Goal: Check status: Check status

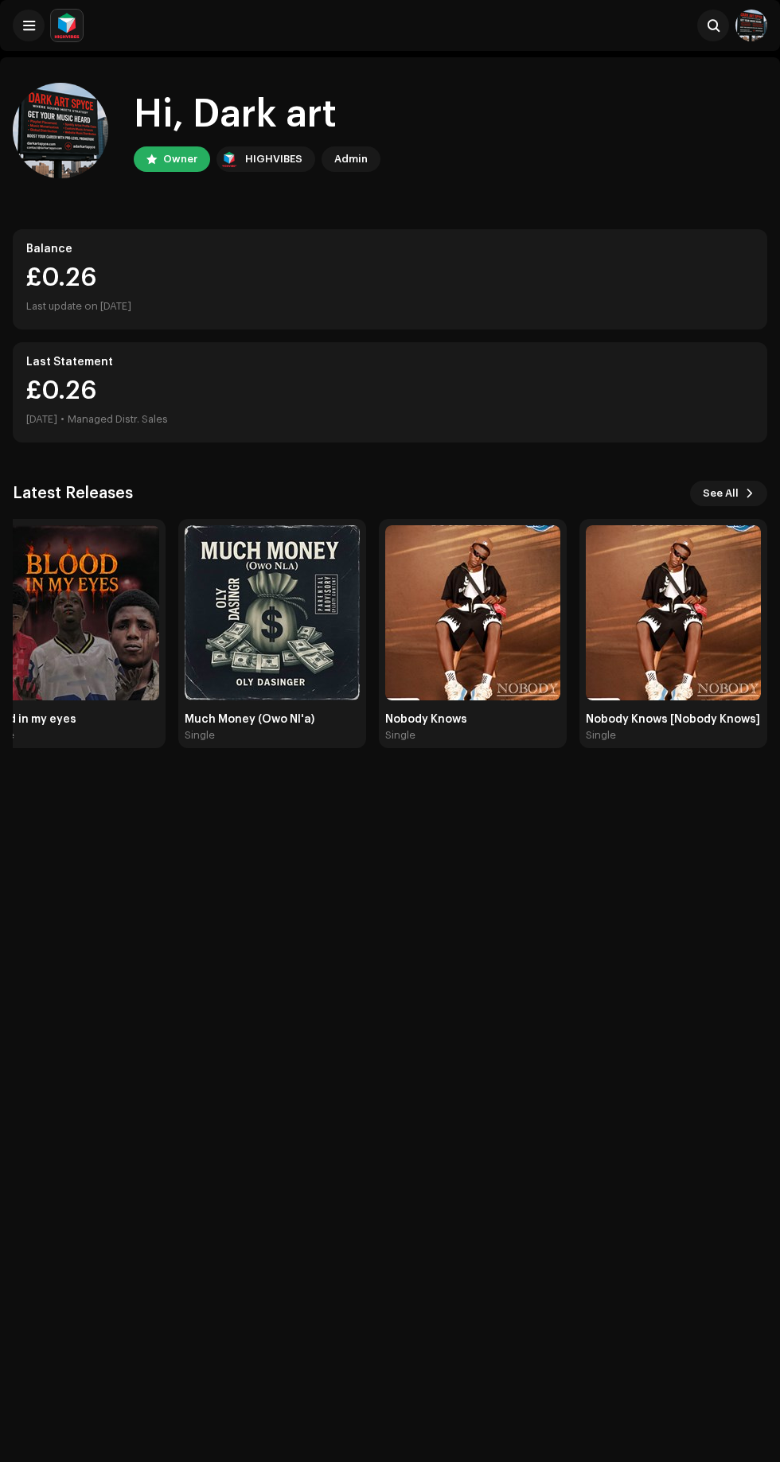
click at [278, 539] on img at bounding box center [272, 612] width 175 height 175
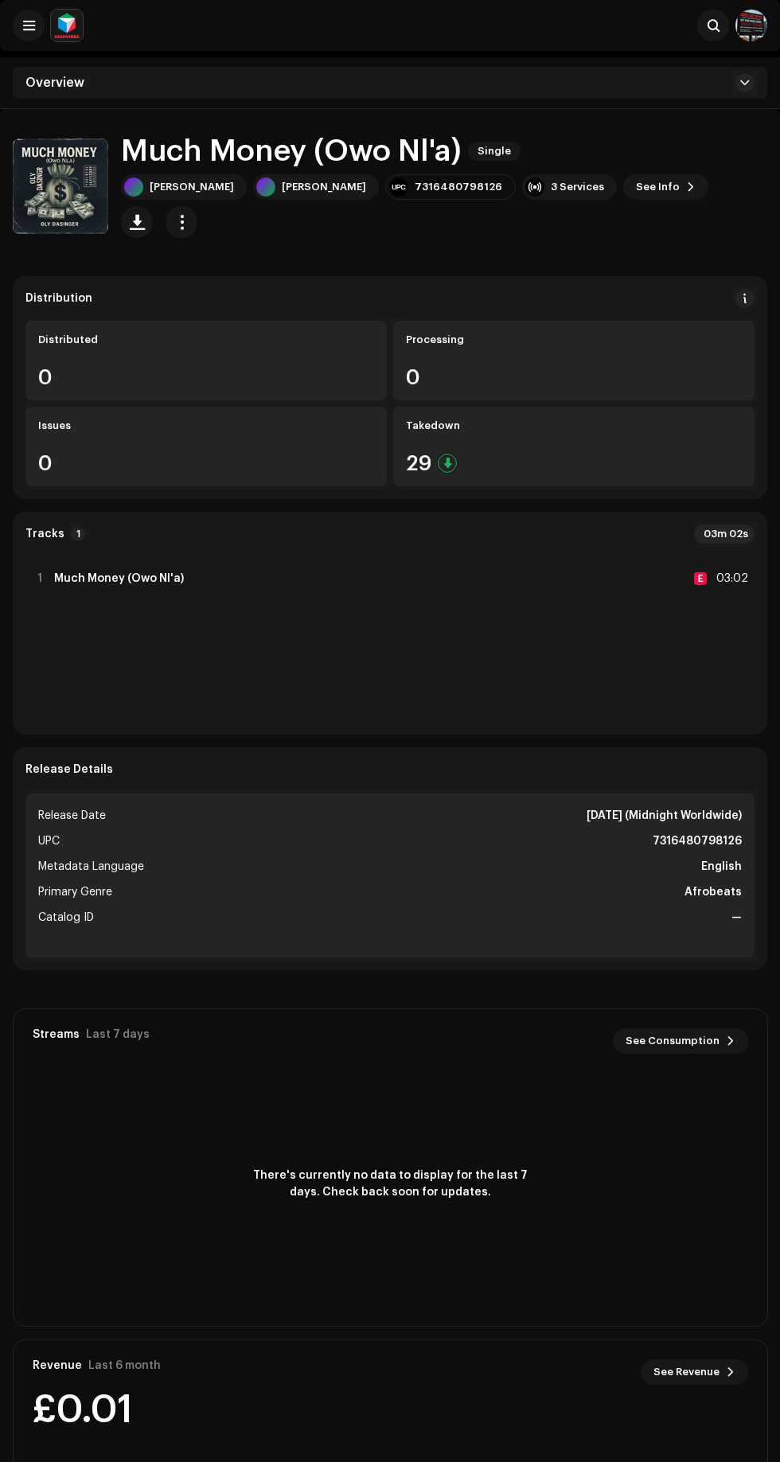
click at [35, 61] on div "Overview" at bounding box center [390, 83] width 780 height 52
click at [29, 25] on span at bounding box center [29, 25] width 12 height 13
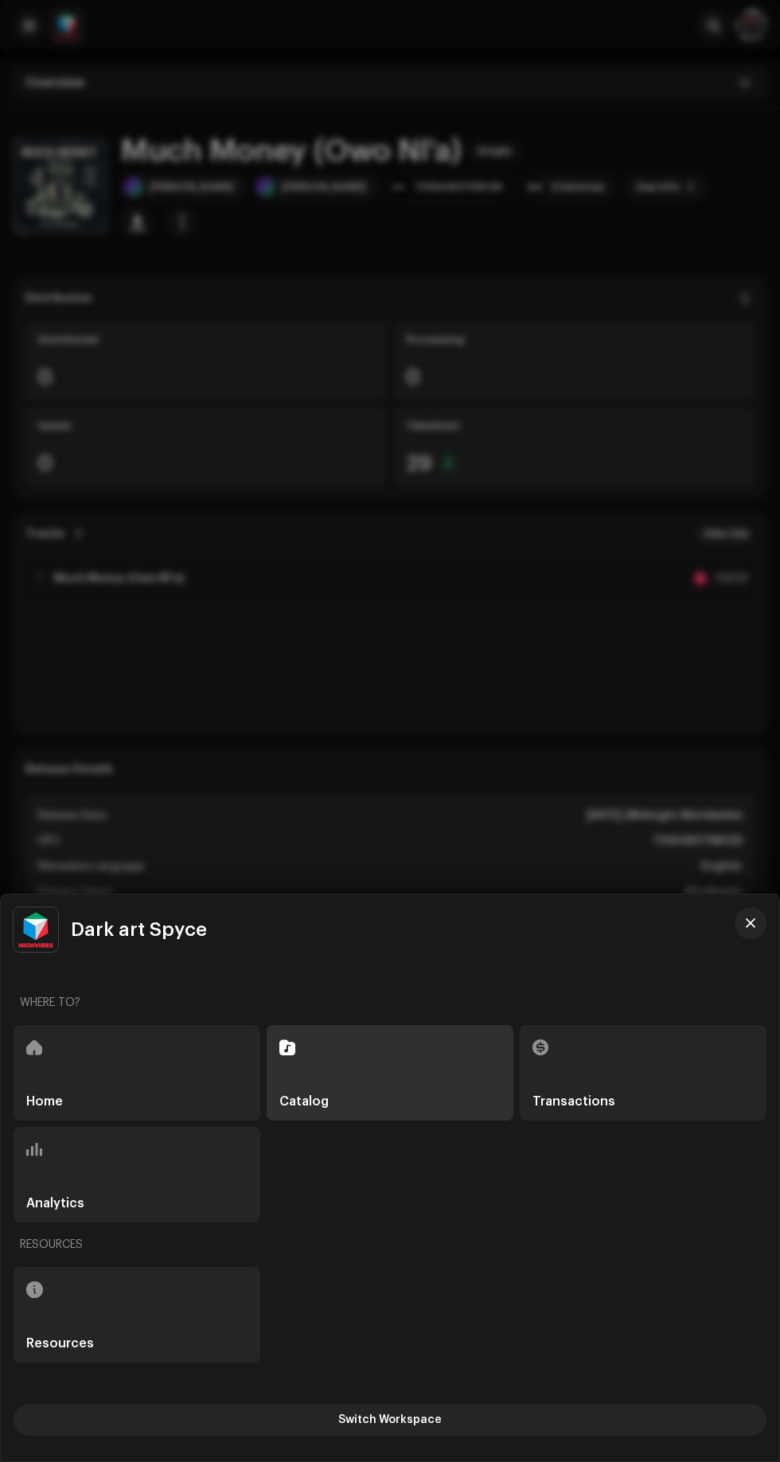
click at [52, 113] on div at bounding box center [390, 731] width 780 height 1462
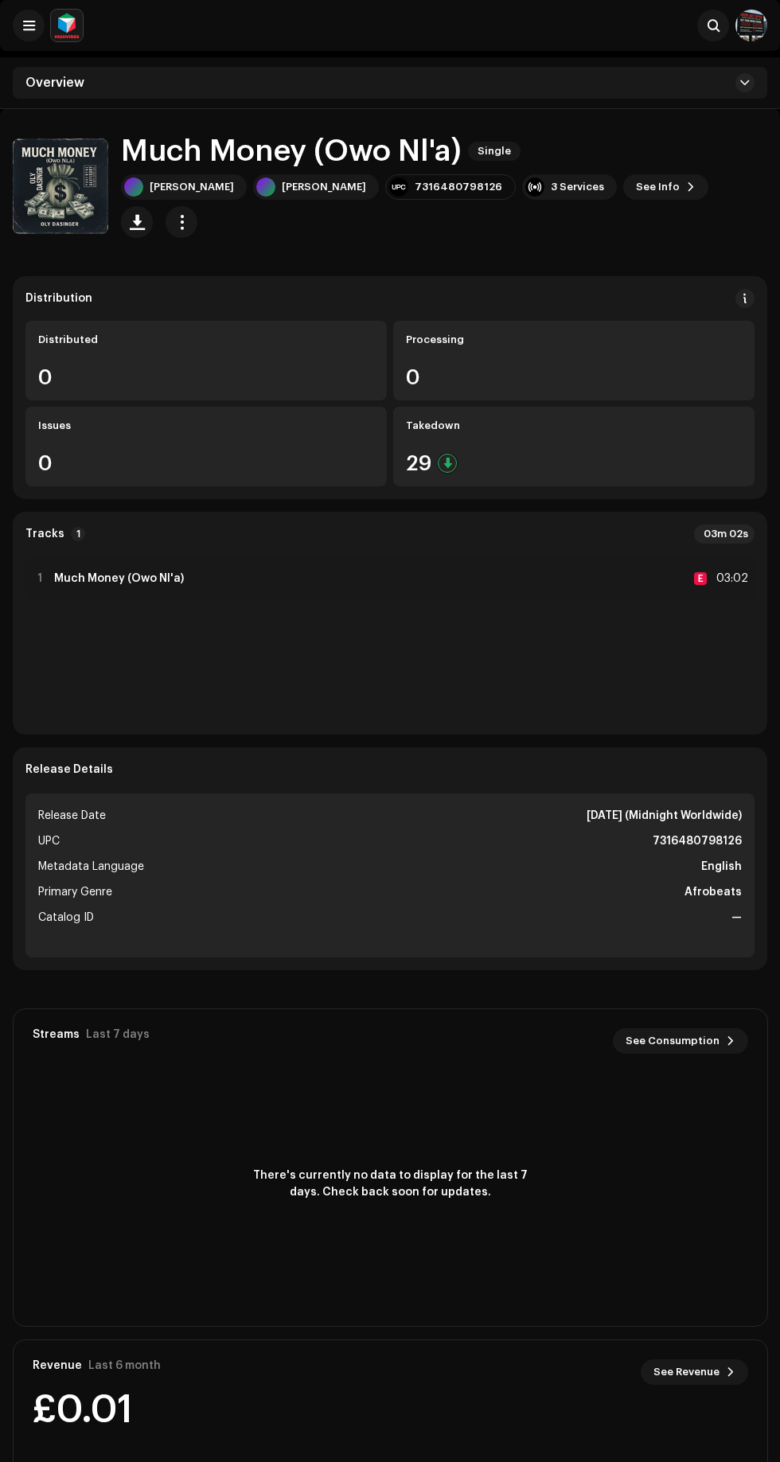
click at [29, 33] on button at bounding box center [29, 26] width 32 height 32
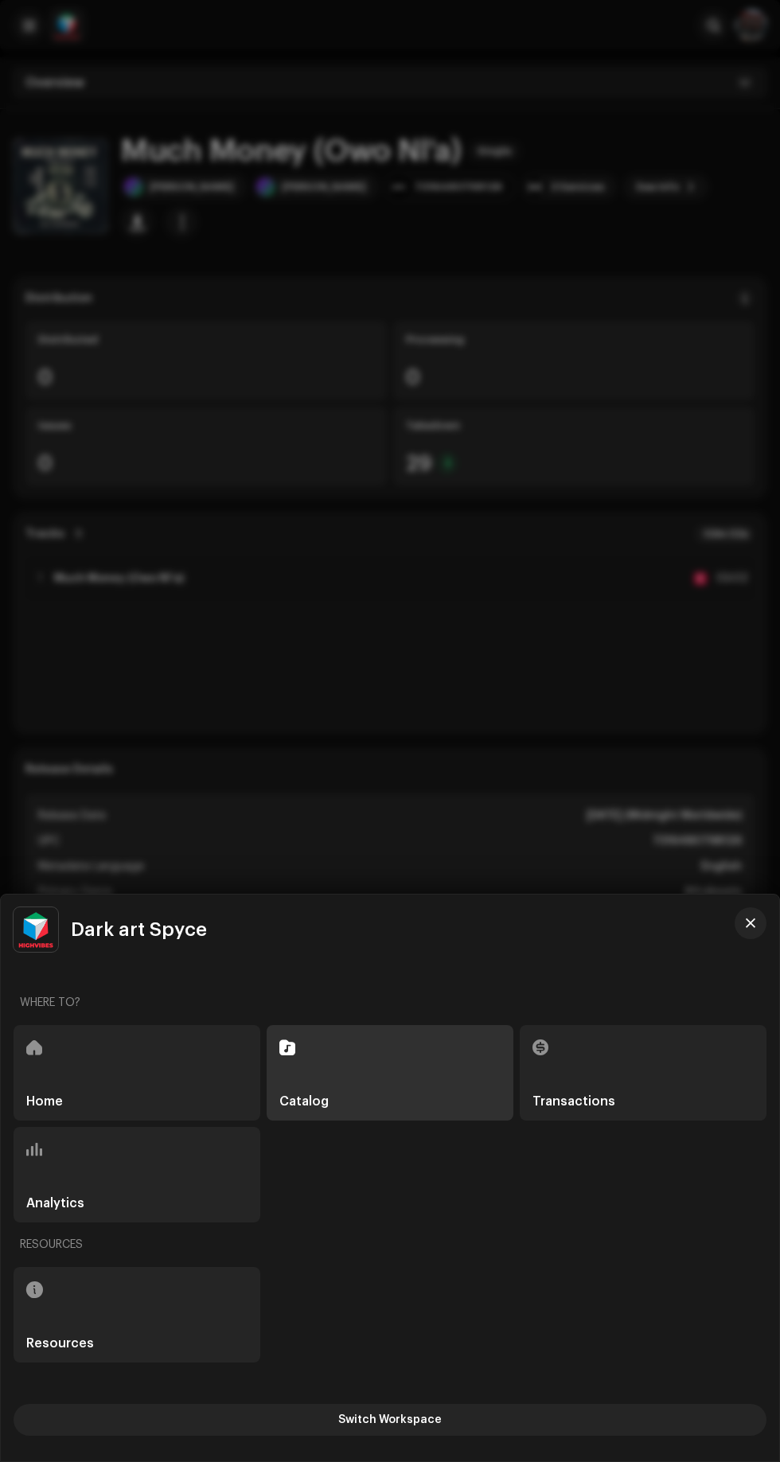
click at [118, 1052] on div "Home" at bounding box center [137, 1072] width 247 height 95
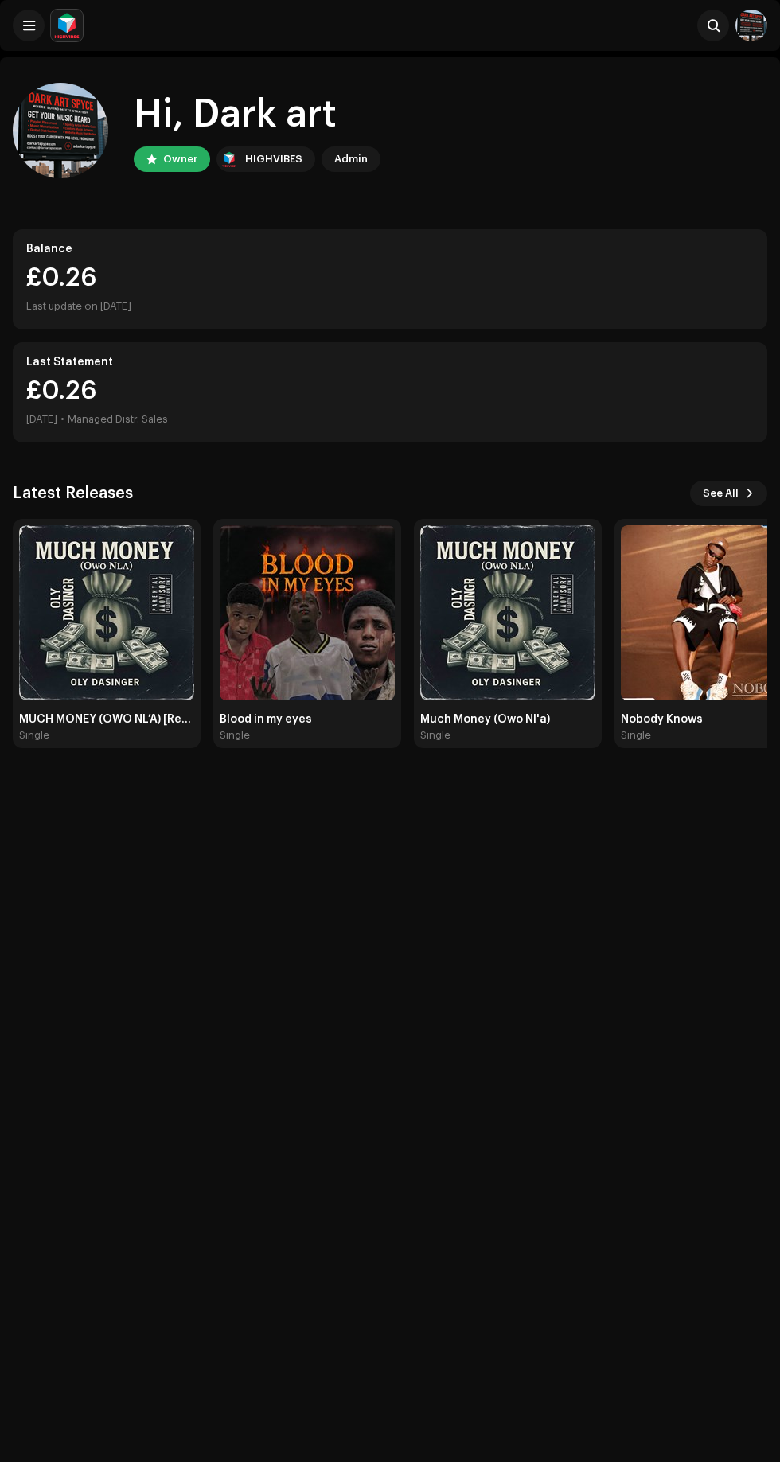
click at [332, 606] on img at bounding box center [307, 612] width 175 height 175
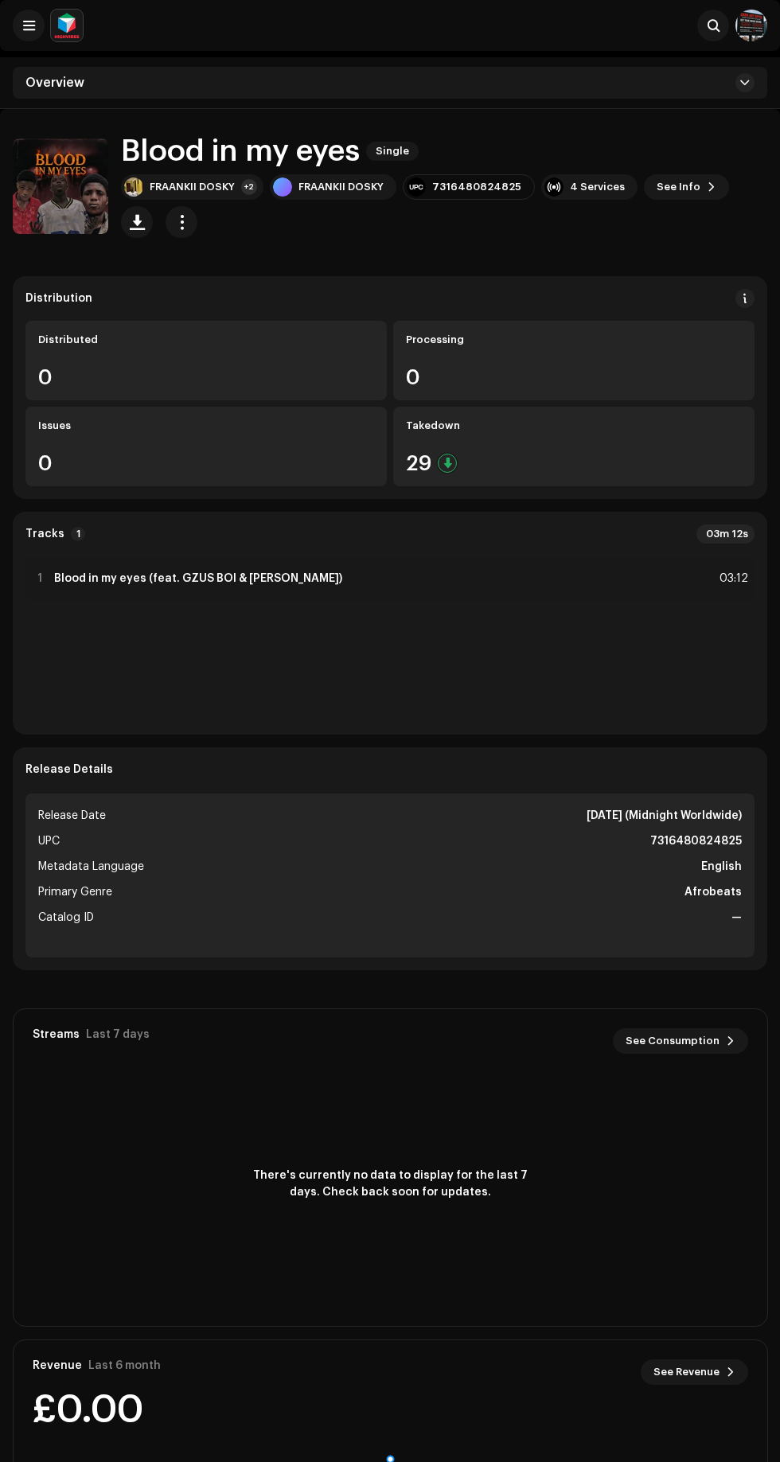
click at [29, 30] on span at bounding box center [29, 25] width 12 height 13
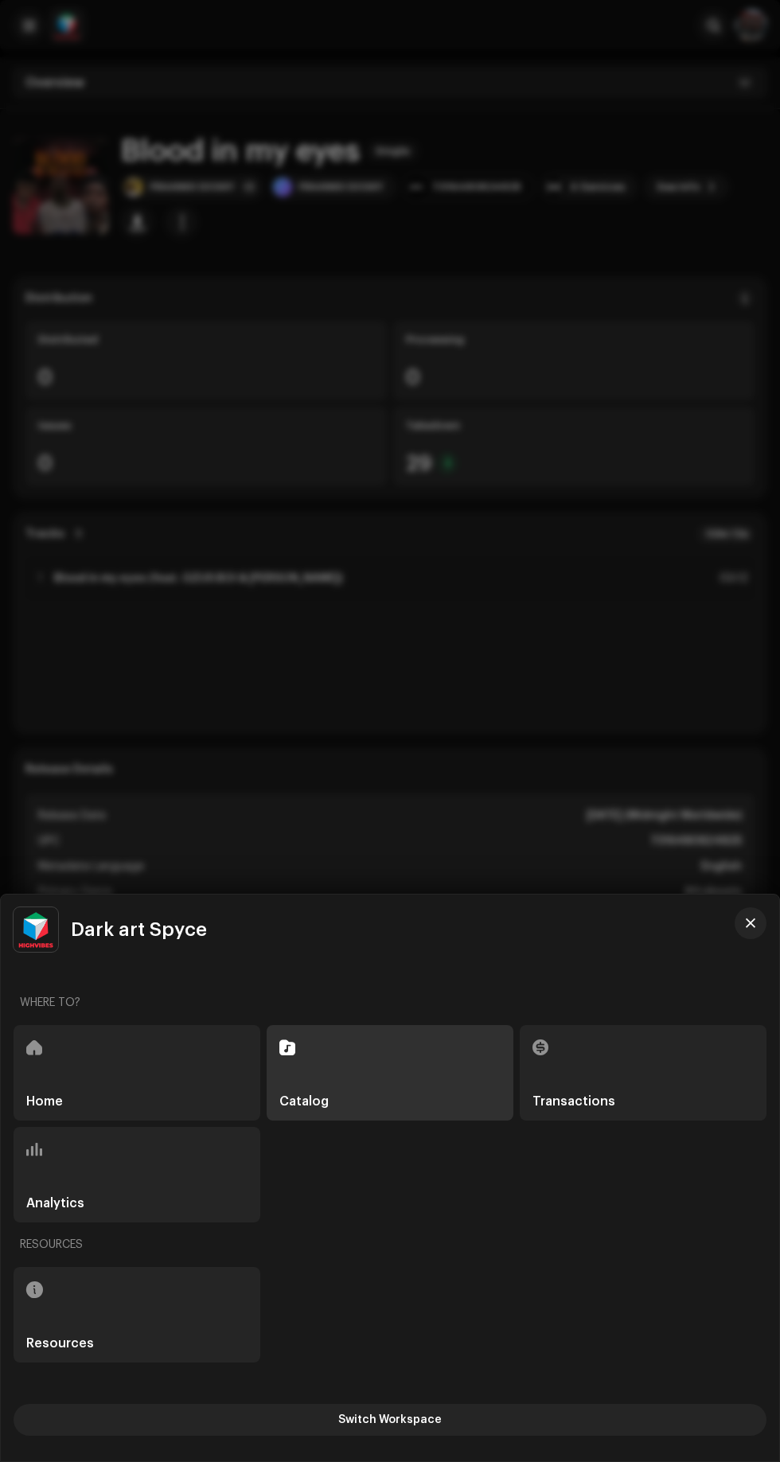
click at [58, 1097] on h5 "Home" at bounding box center [44, 1101] width 37 height 13
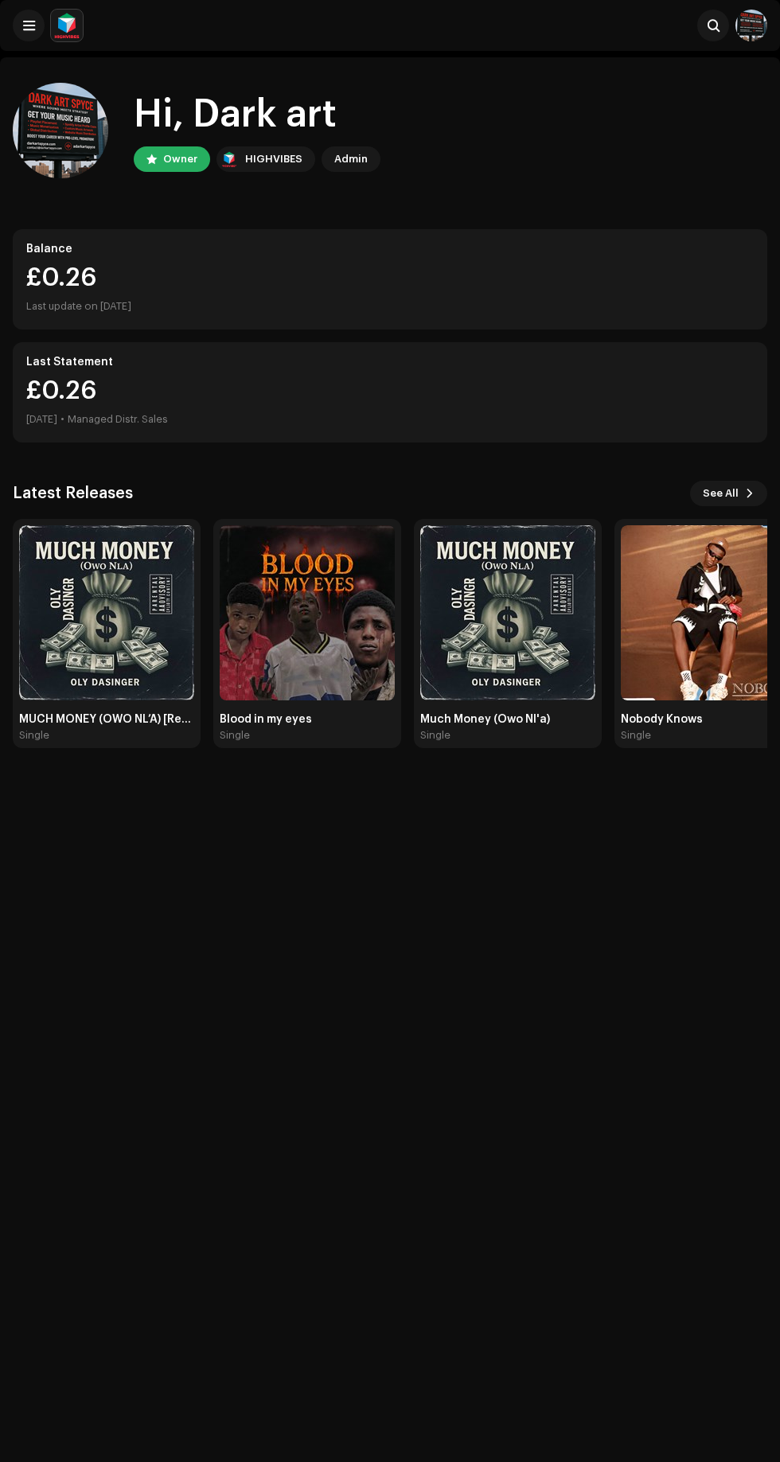
click at [87, 622] on img at bounding box center [106, 612] width 175 height 175
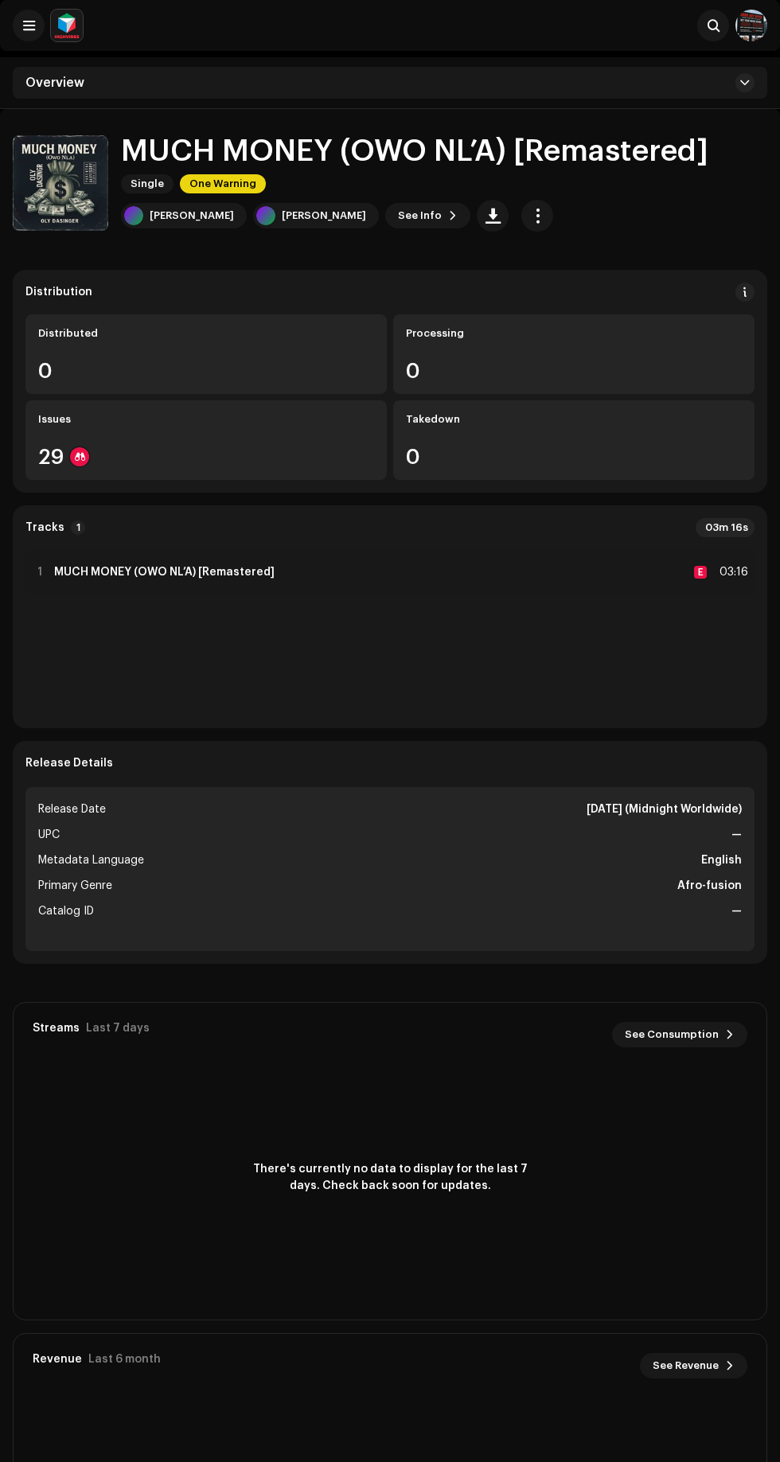
click at [29, 25] on span at bounding box center [29, 25] width 12 height 13
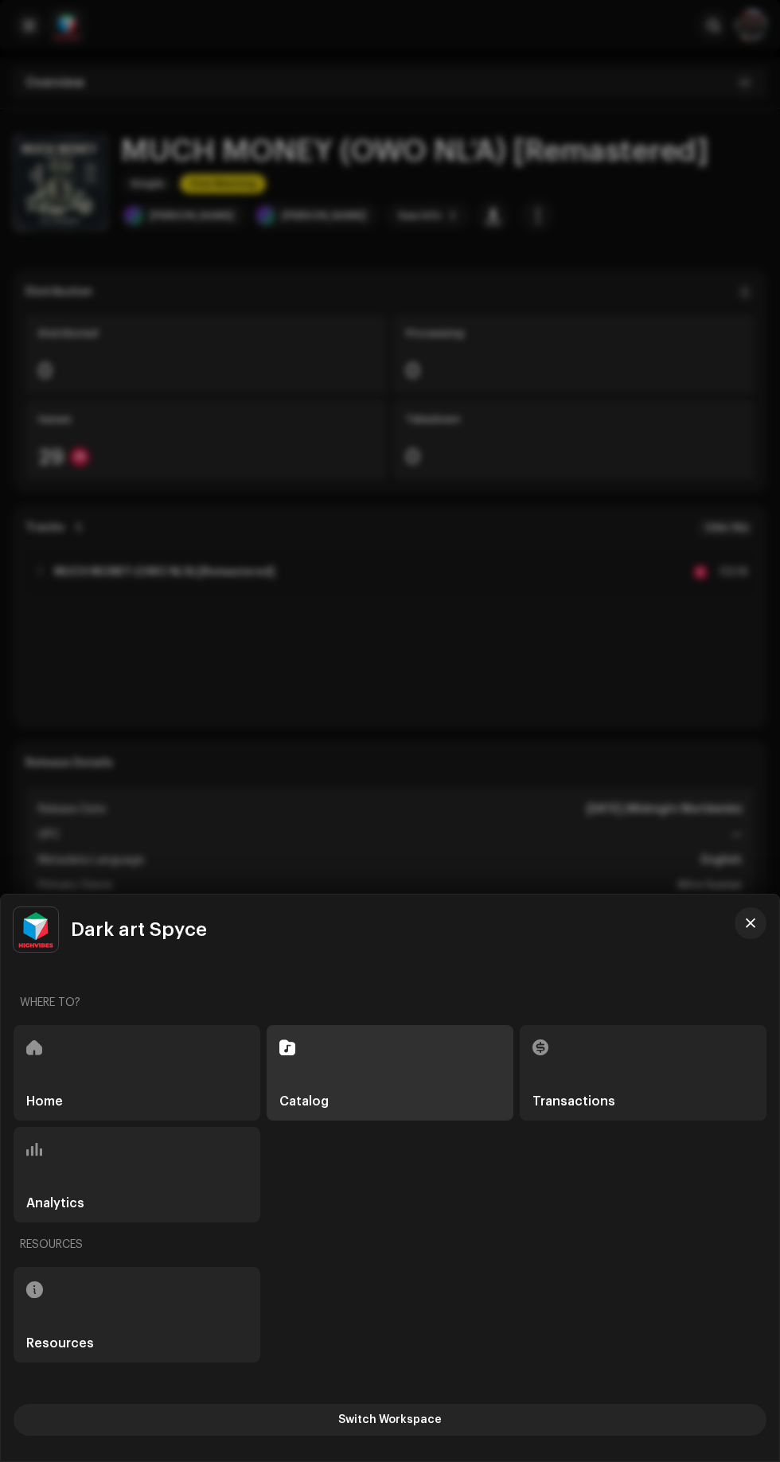
click at [81, 1092] on div "Home" at bounding box center [137, 1072] width 247 height 95
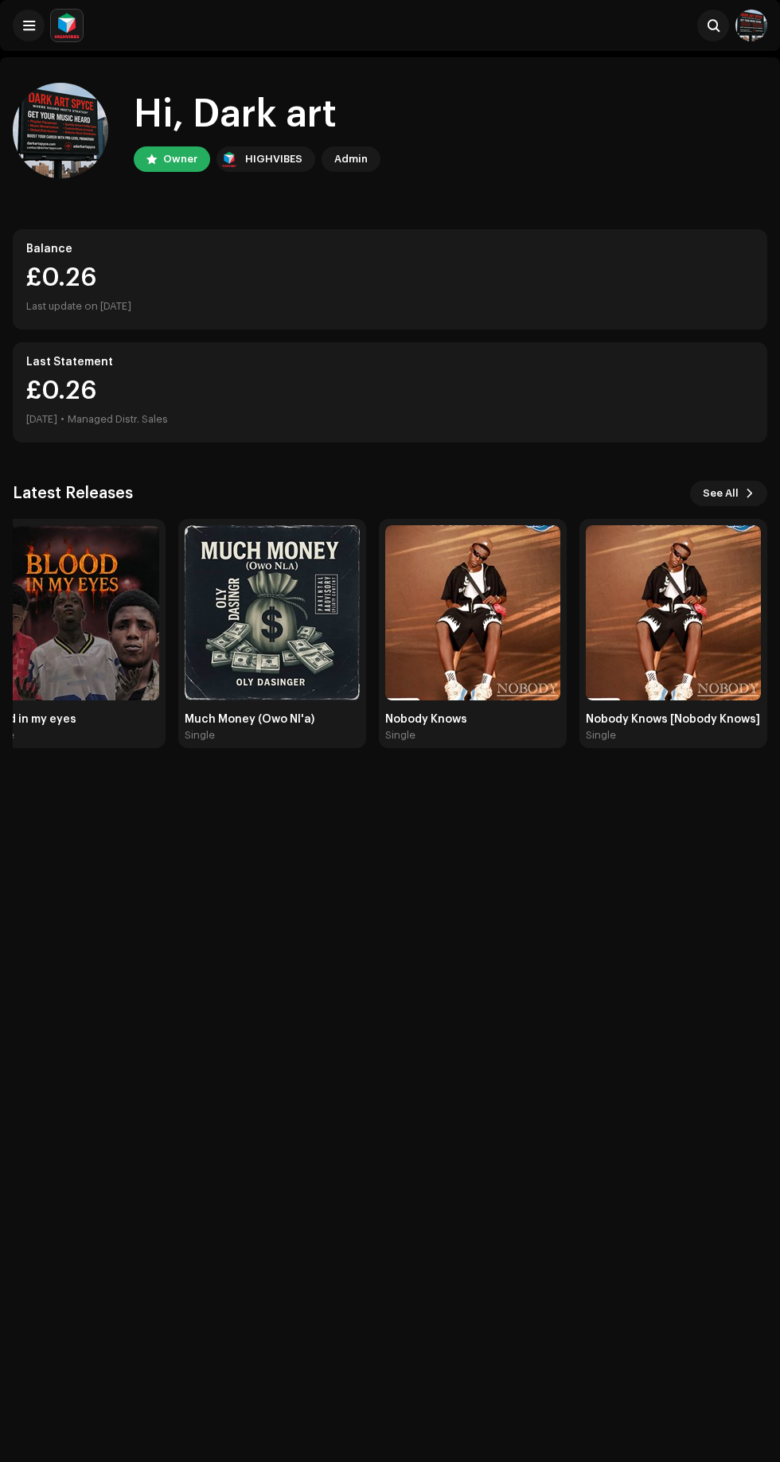
click at [517, 594] on img at bounding box center [472, 612] width 175 height 175
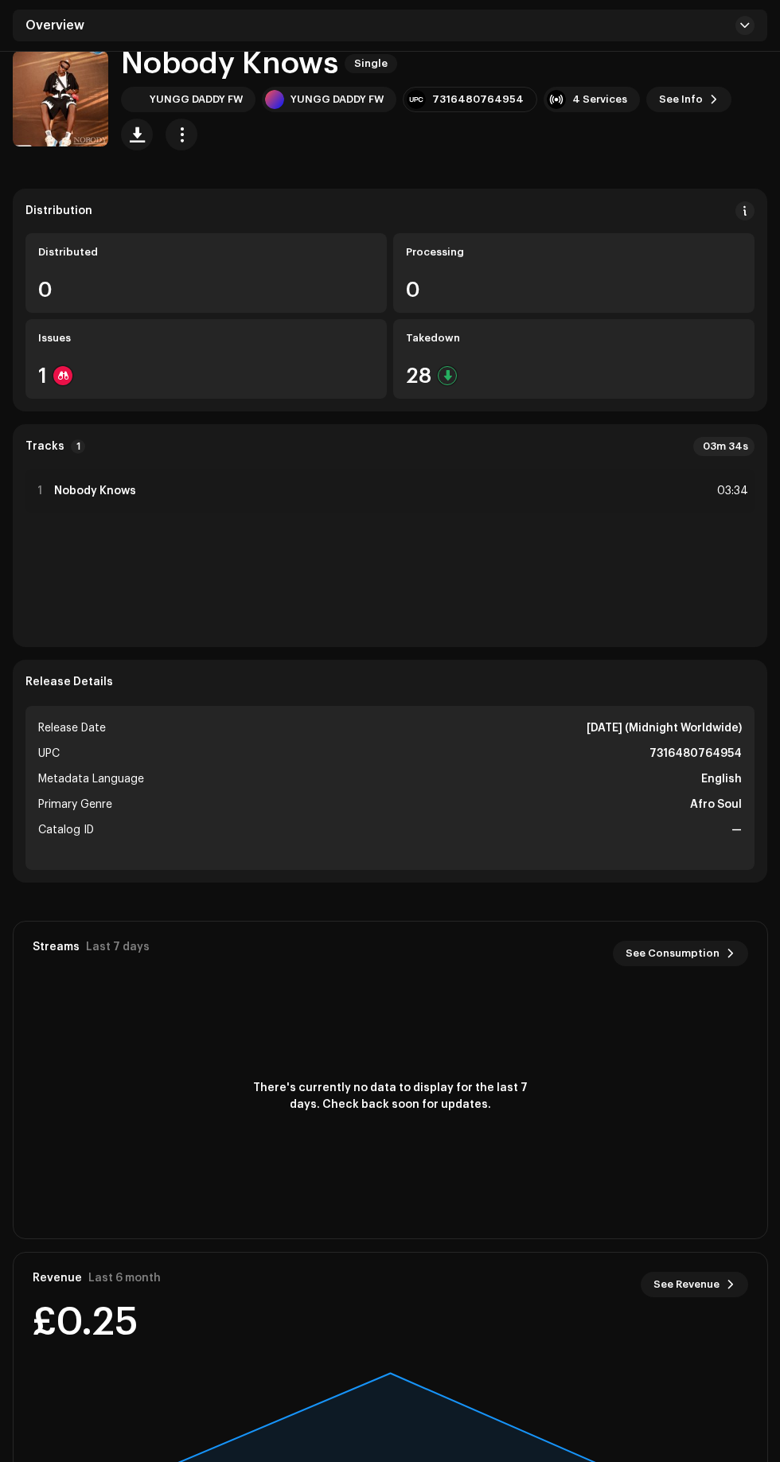
scroll to position [114, 0]
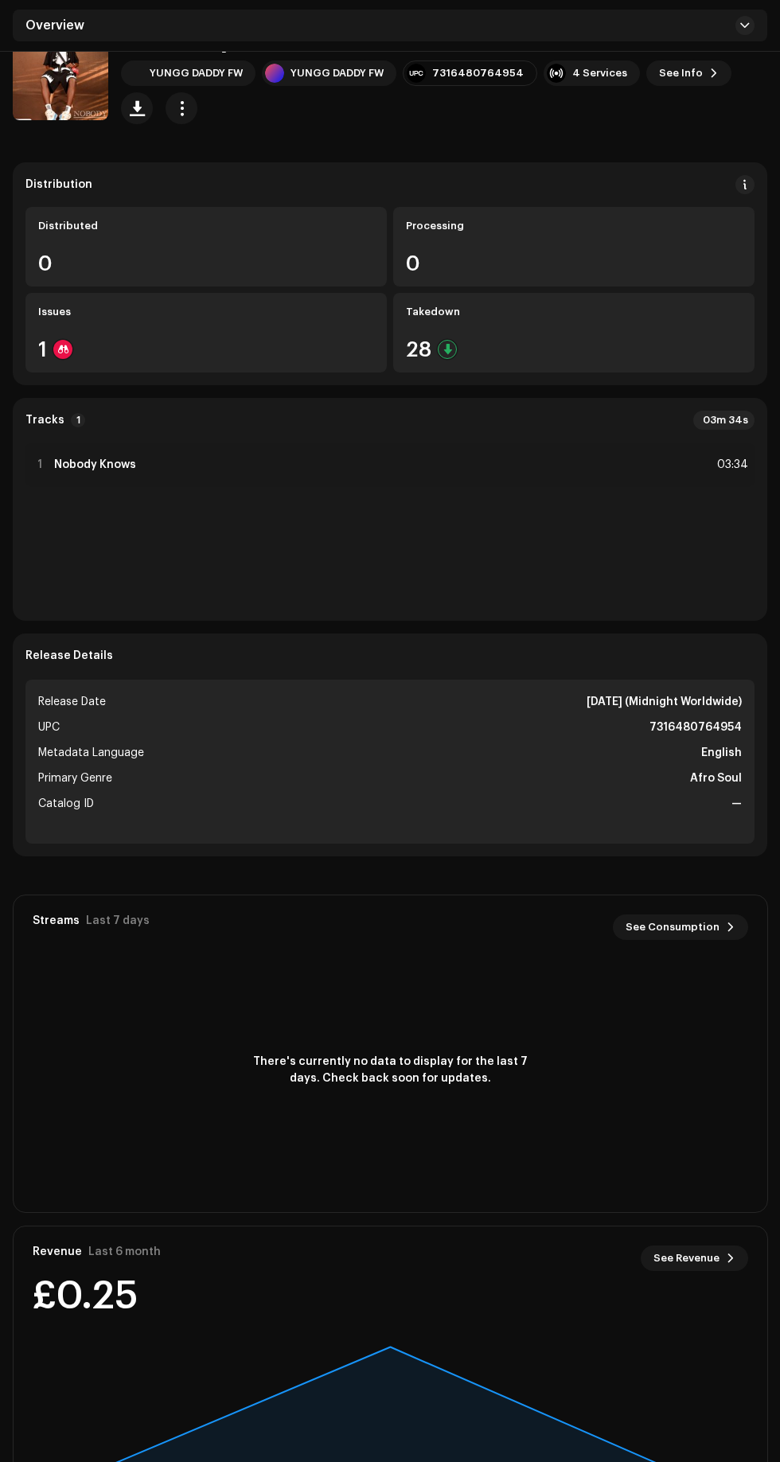
click at [730, 1257] on span at bounding box center [731, 1258] width 10 height 13
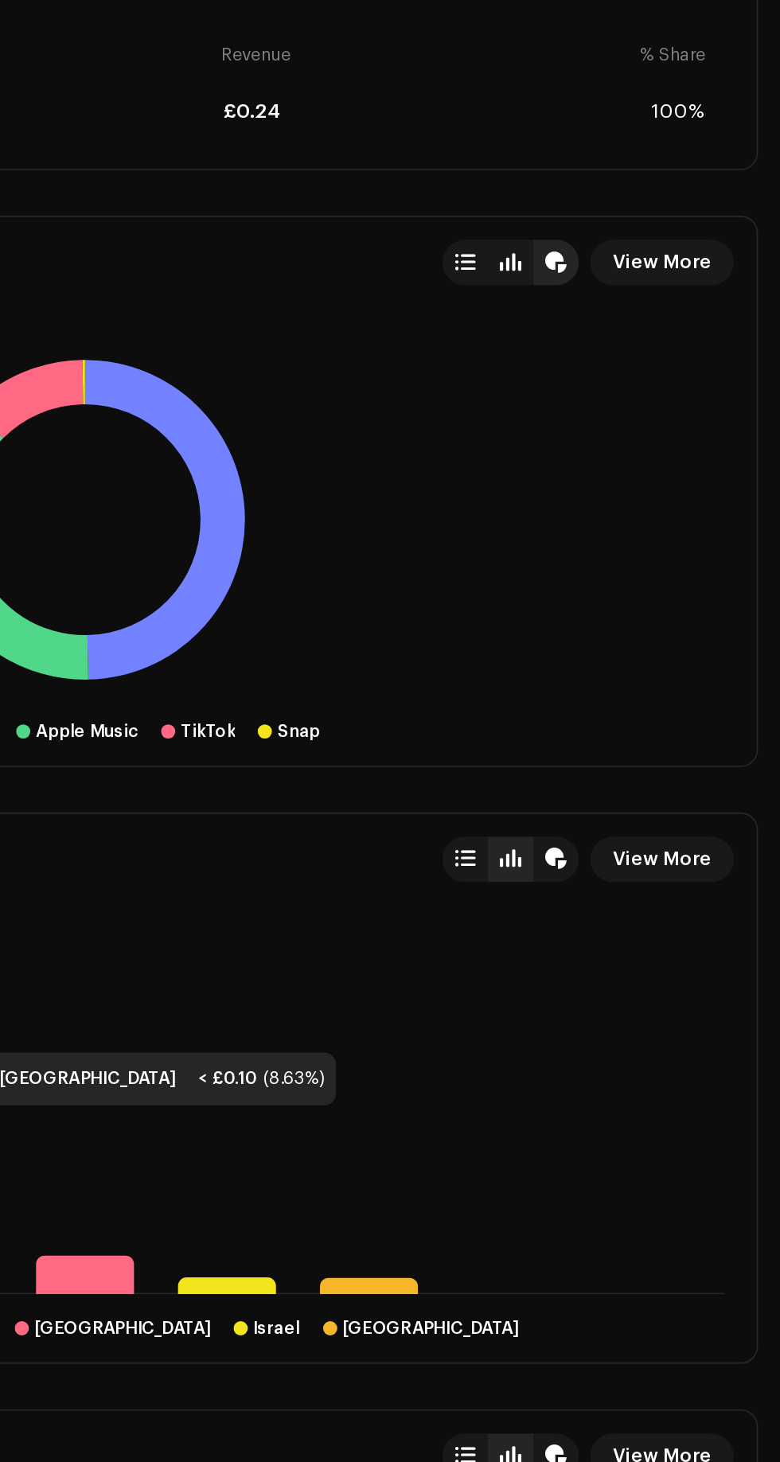
scroll to position [1065, 0]
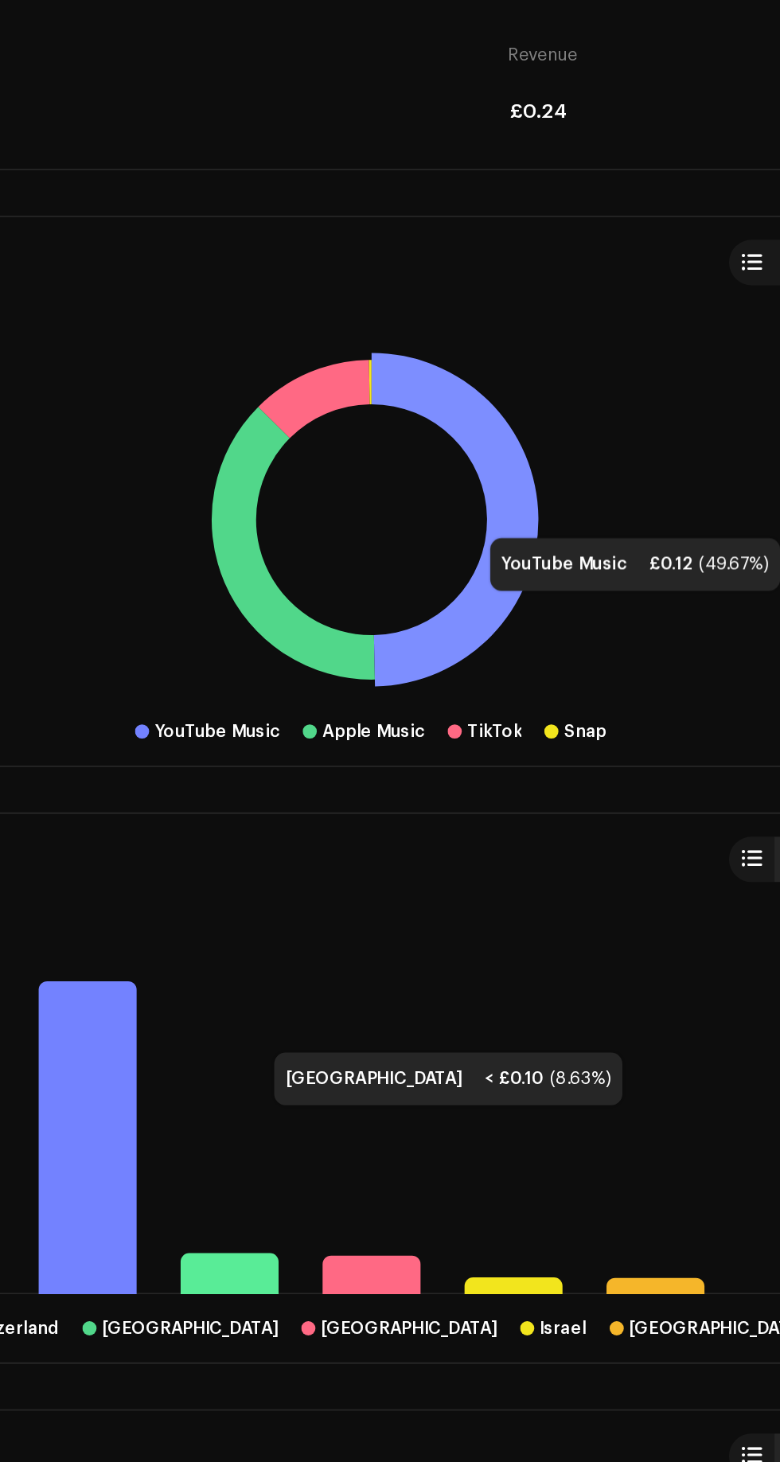
click at [440, 353] on rect at bounding box center [390, 382] width 728 height 199
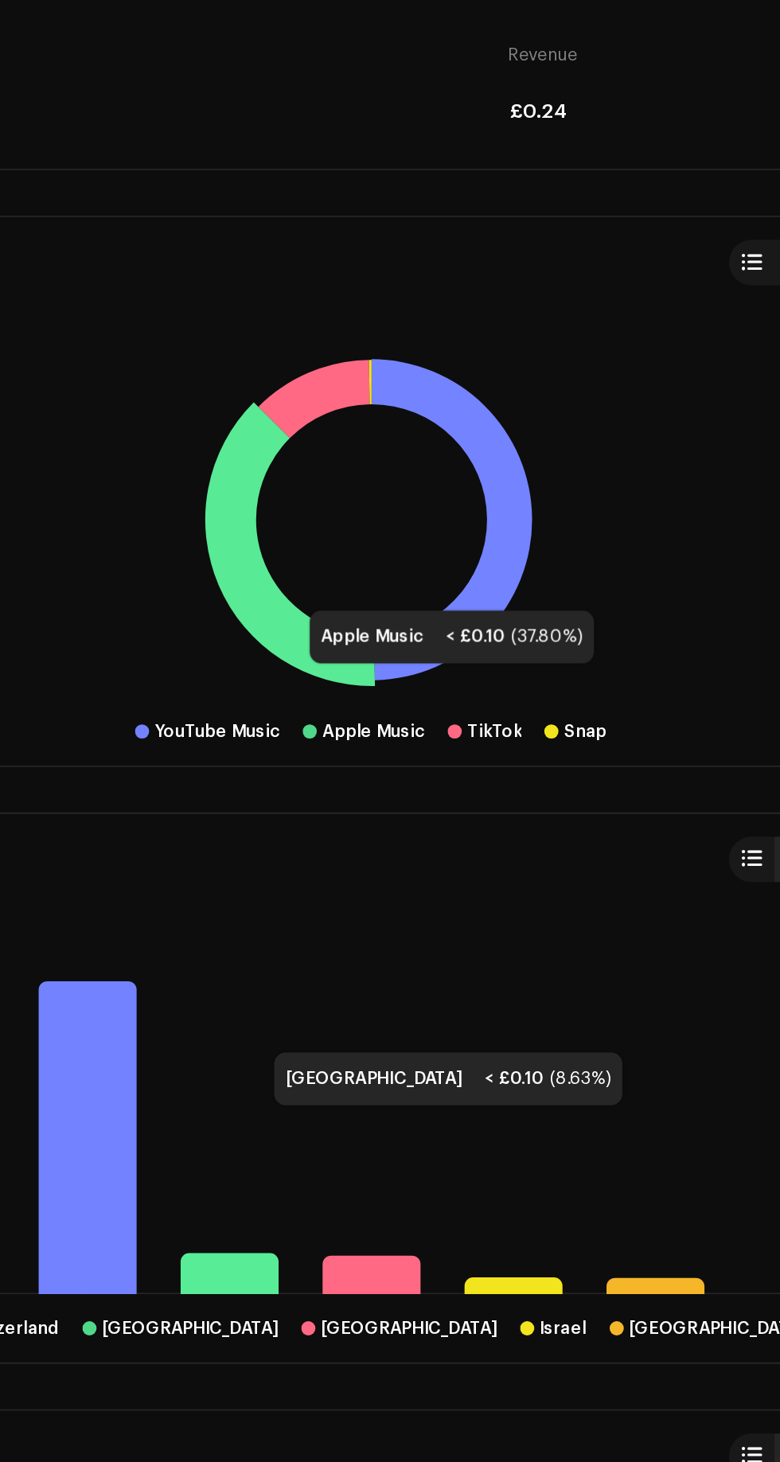
click at [339, 393] on rect at bounding box center [390, 382] width 728 height 199
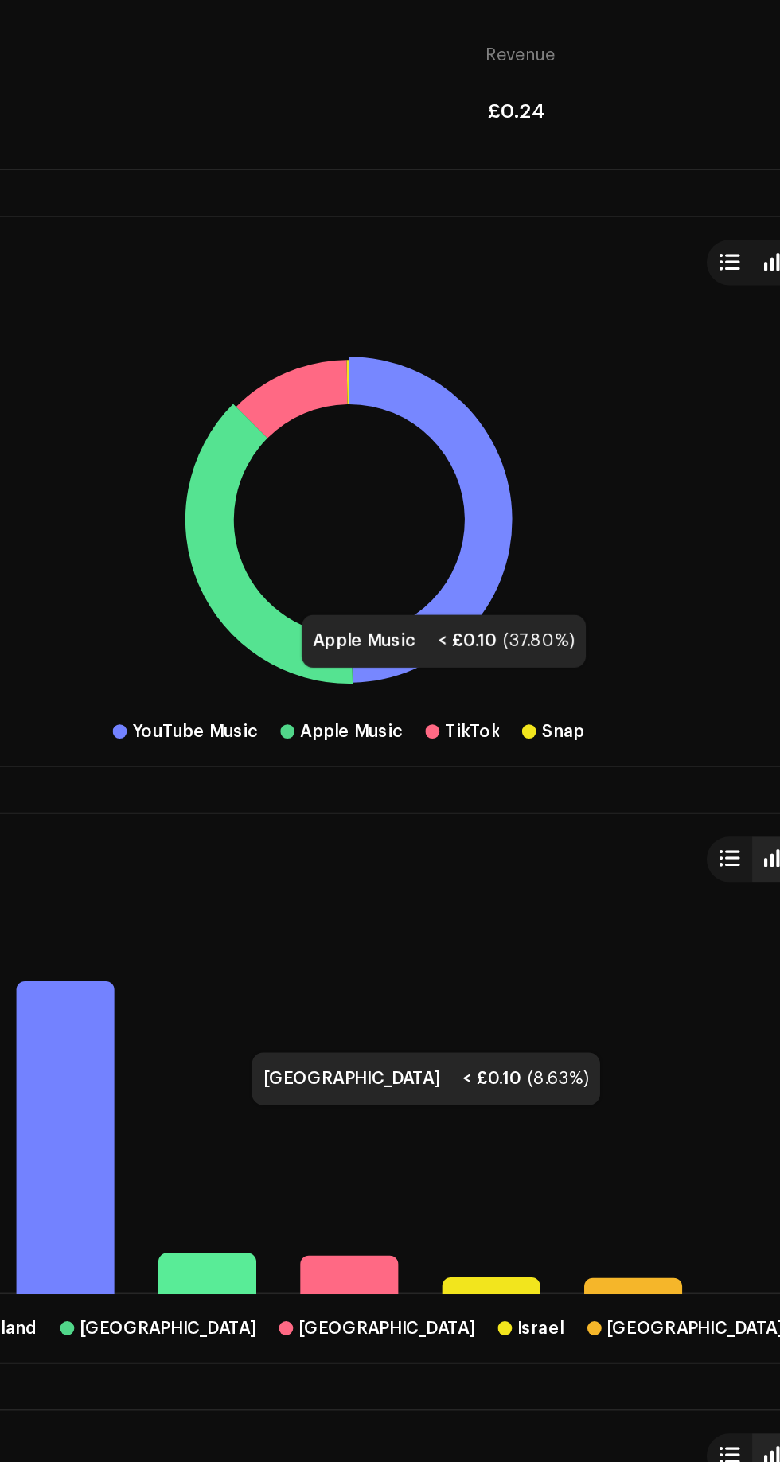
click at [347, 396] on rect at bounding box center [390, 382] width 728 height 199
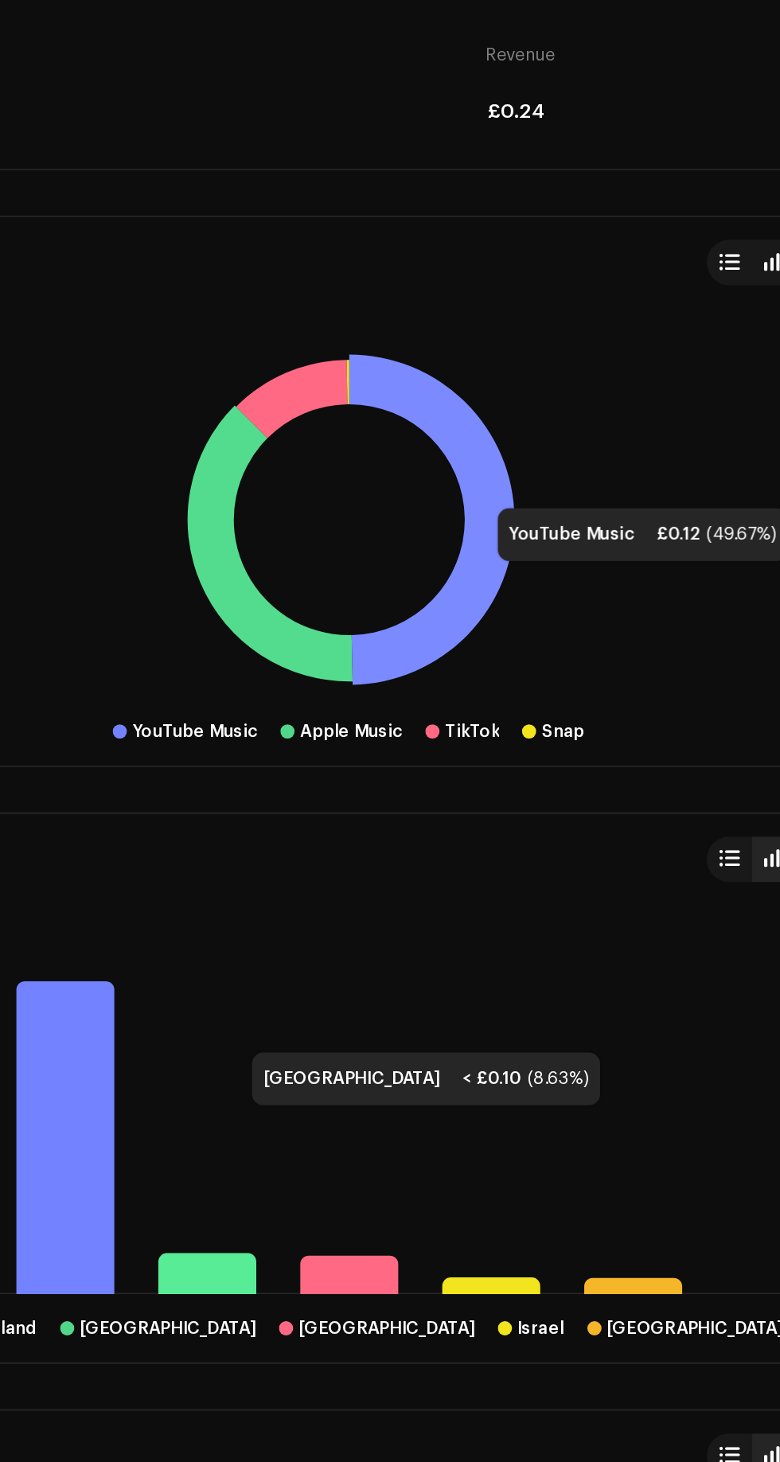
click at [457, 336] on icon at bounding box center [437, 382] width 92 height 185
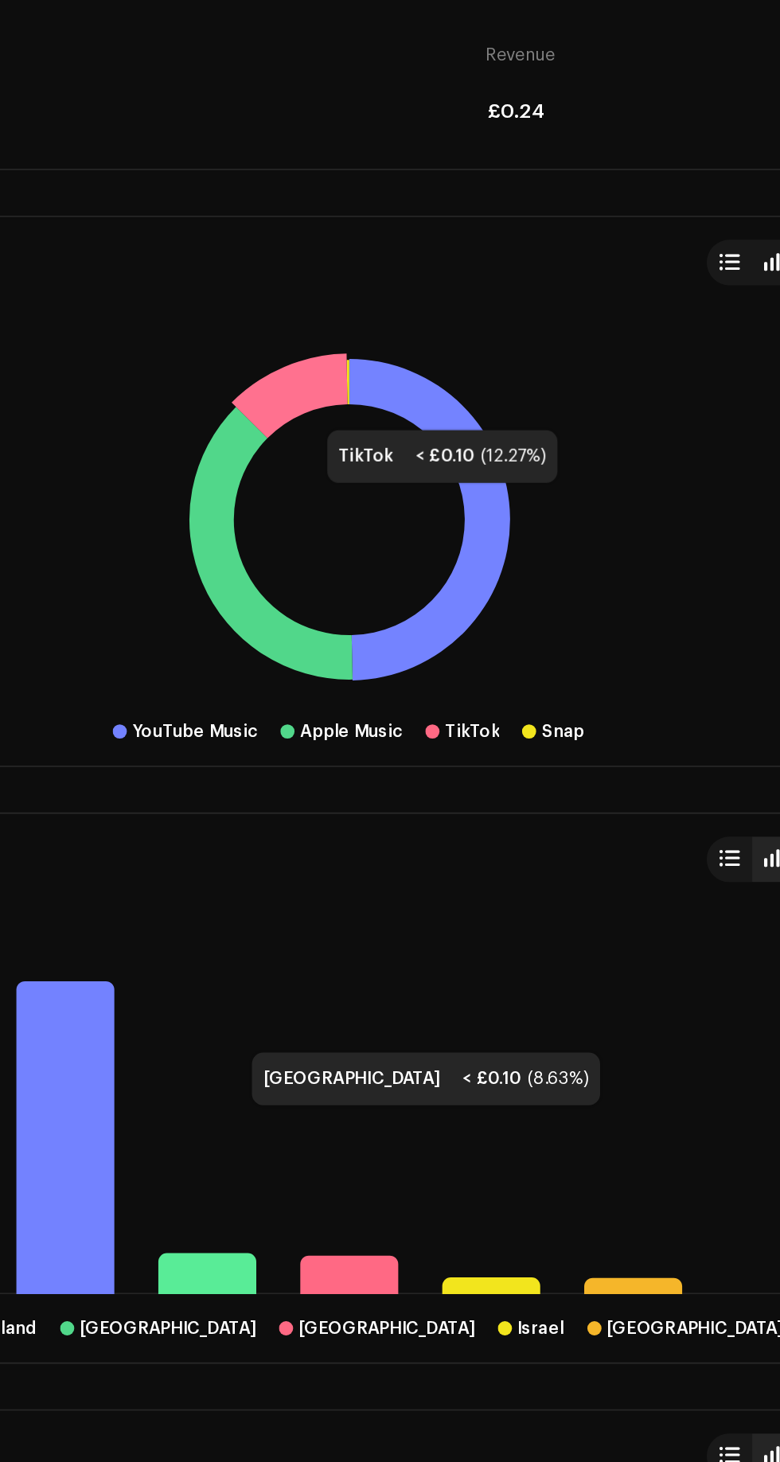
click at [361, 291] on icon at bounding box center [357, 313] width 64 height 47
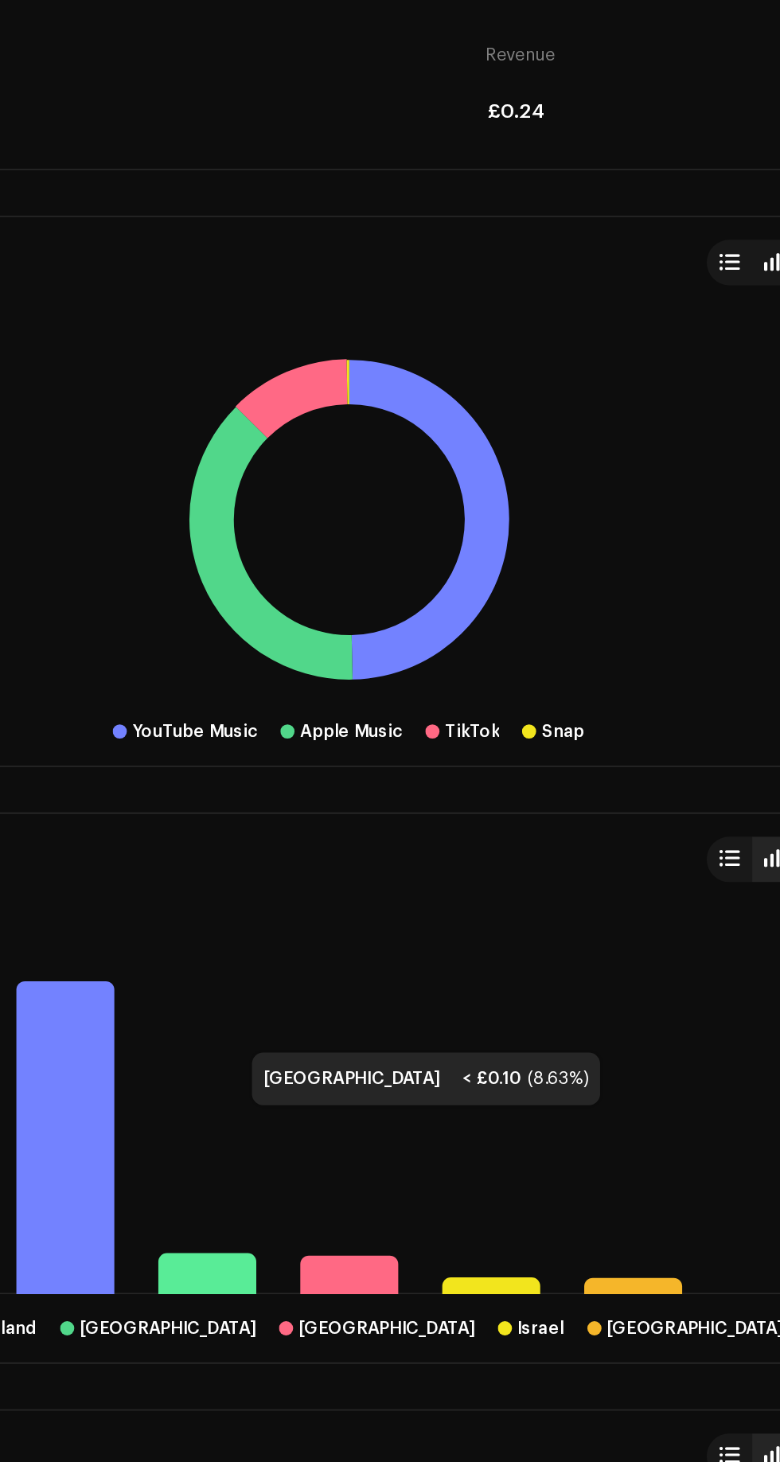
click at [352, 389] on rect at bounding box center [390, 382] width 728 height 199
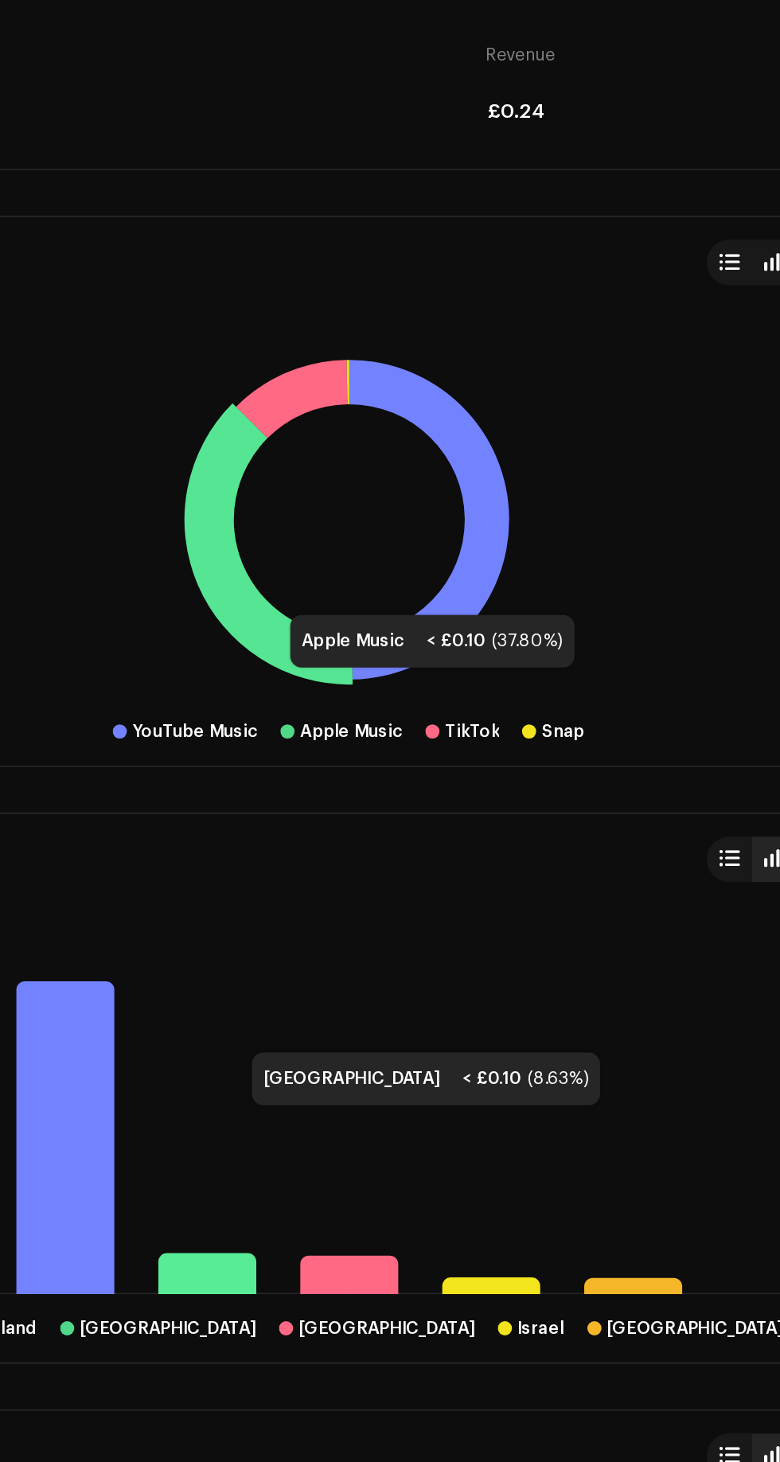
click at [341, 396] on rect at bounding box center [390, 382] width 728 height 199
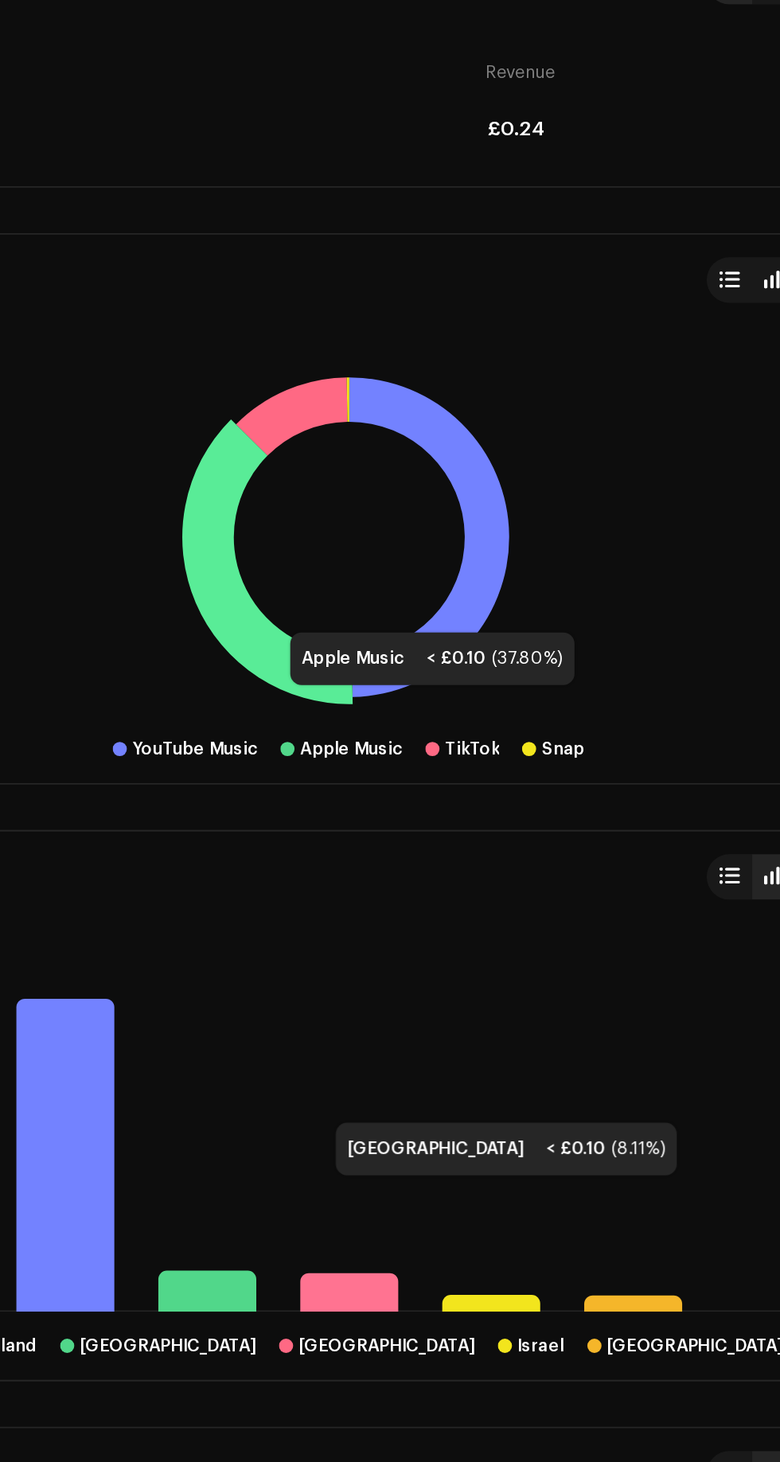
scroll to position [1006, 0]
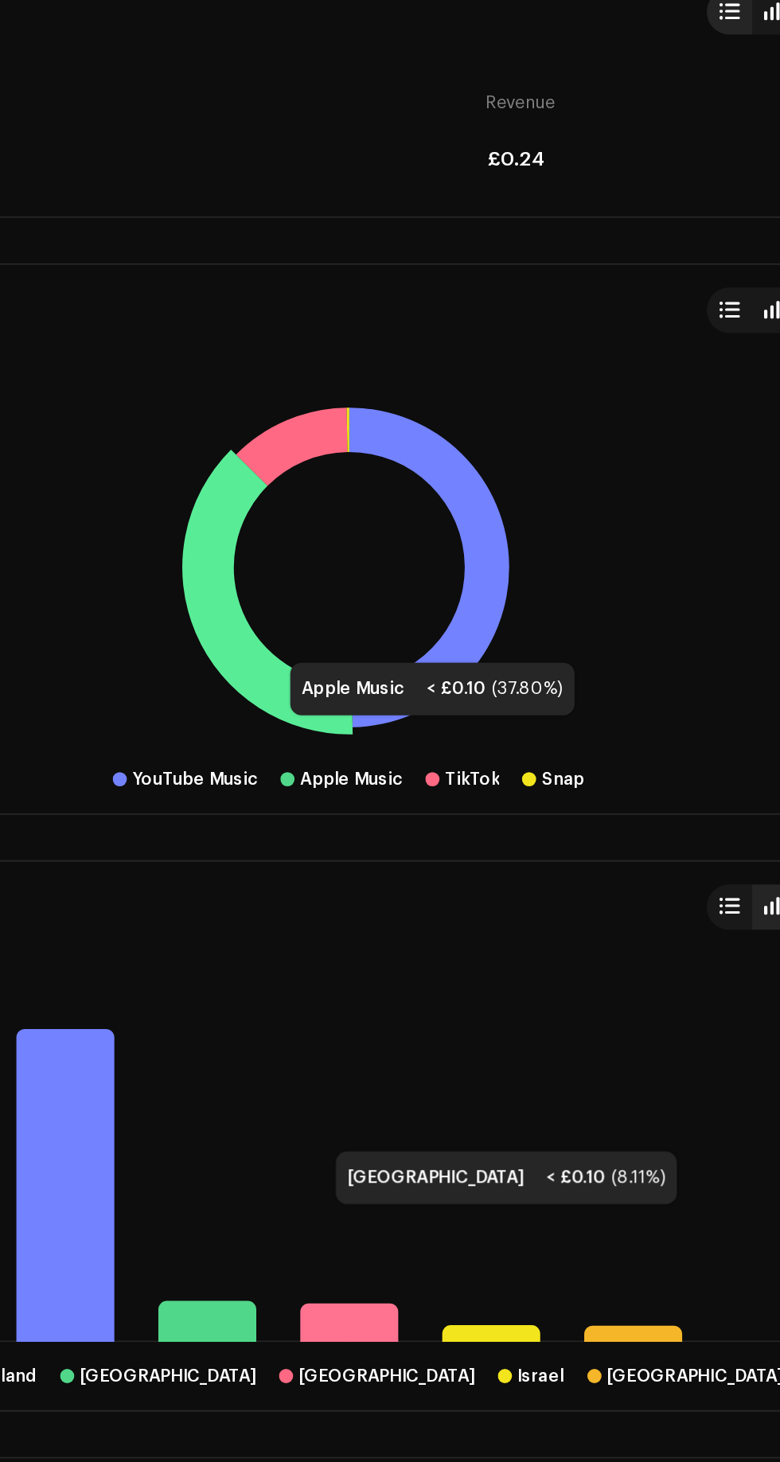
click at [506, 554] on div "Snap" at bounding box center [510, 560] width 24 height 13
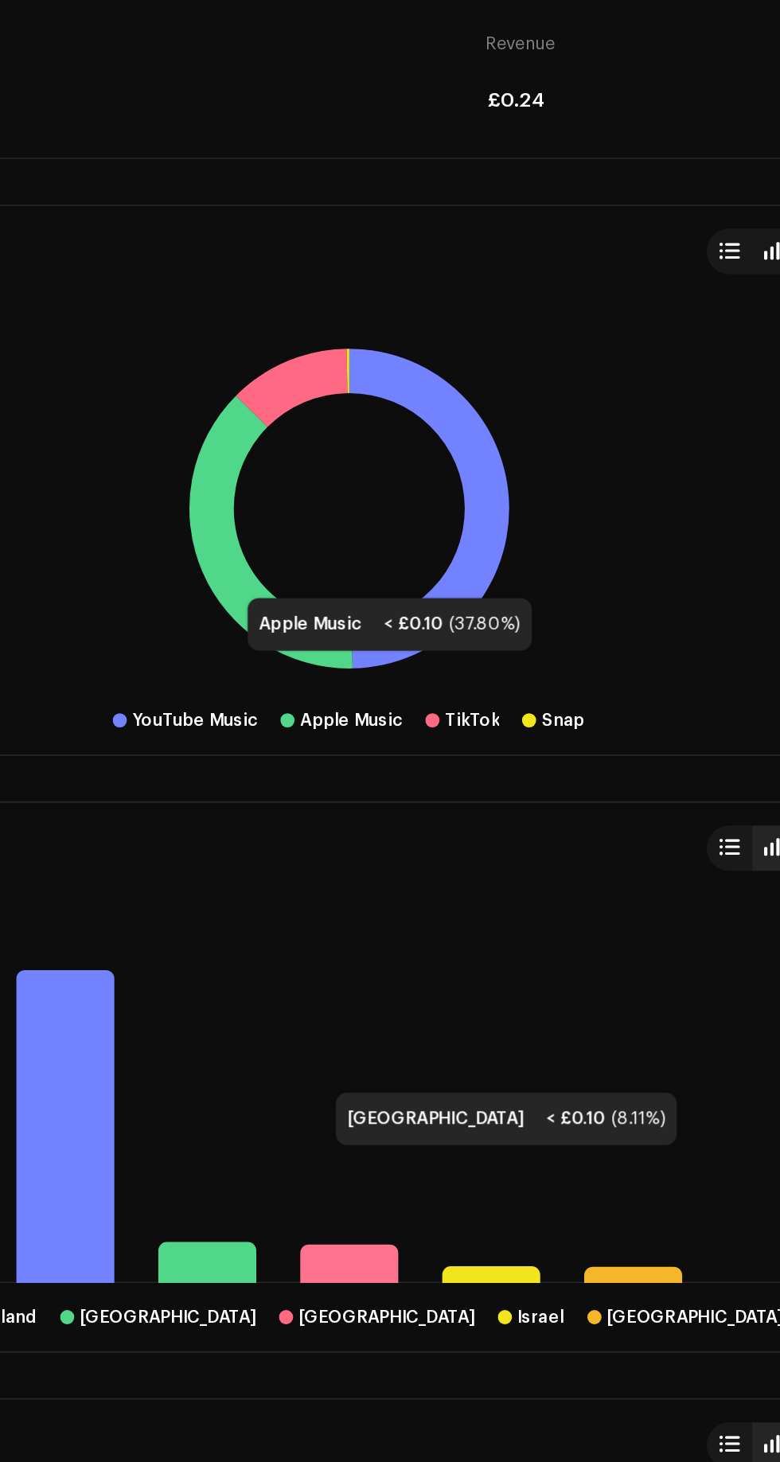
click at [317, 451] on icon at bounding box center [347, 455] width 92 height 153
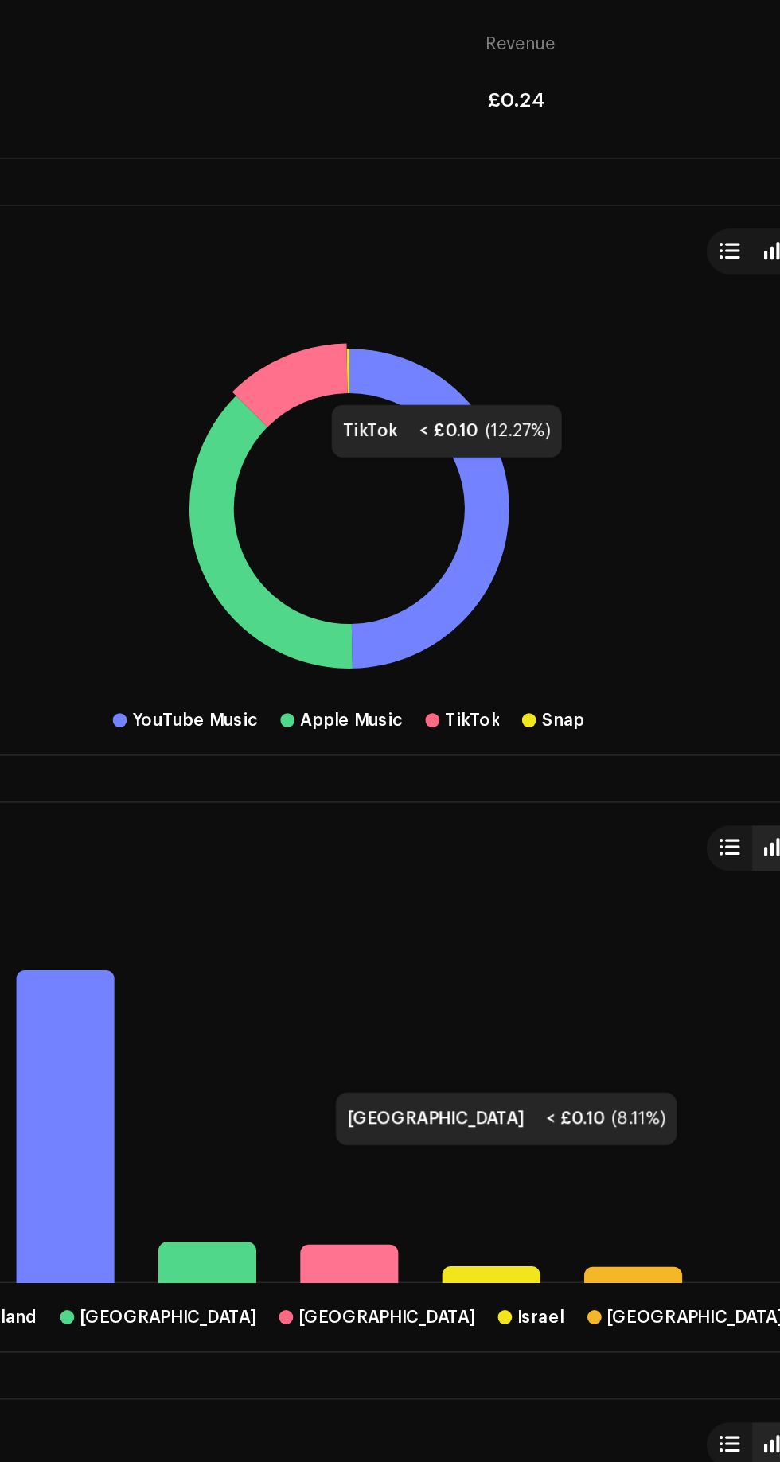
click at [364, 349] on icon at bounding box center [357, 372] width 64 height 47
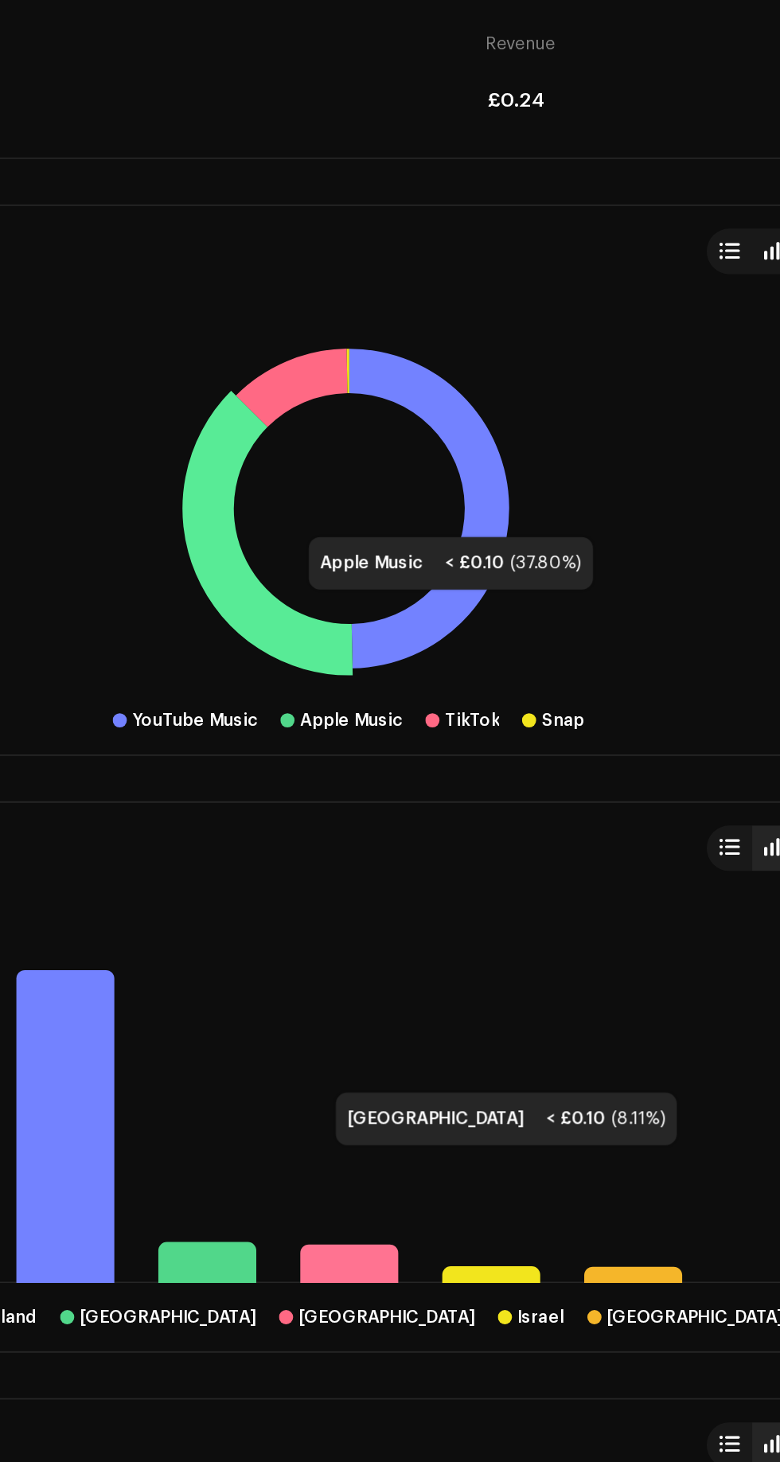
click at [351, 478] on icon at bounding box center [344, 455] width 95 height 159
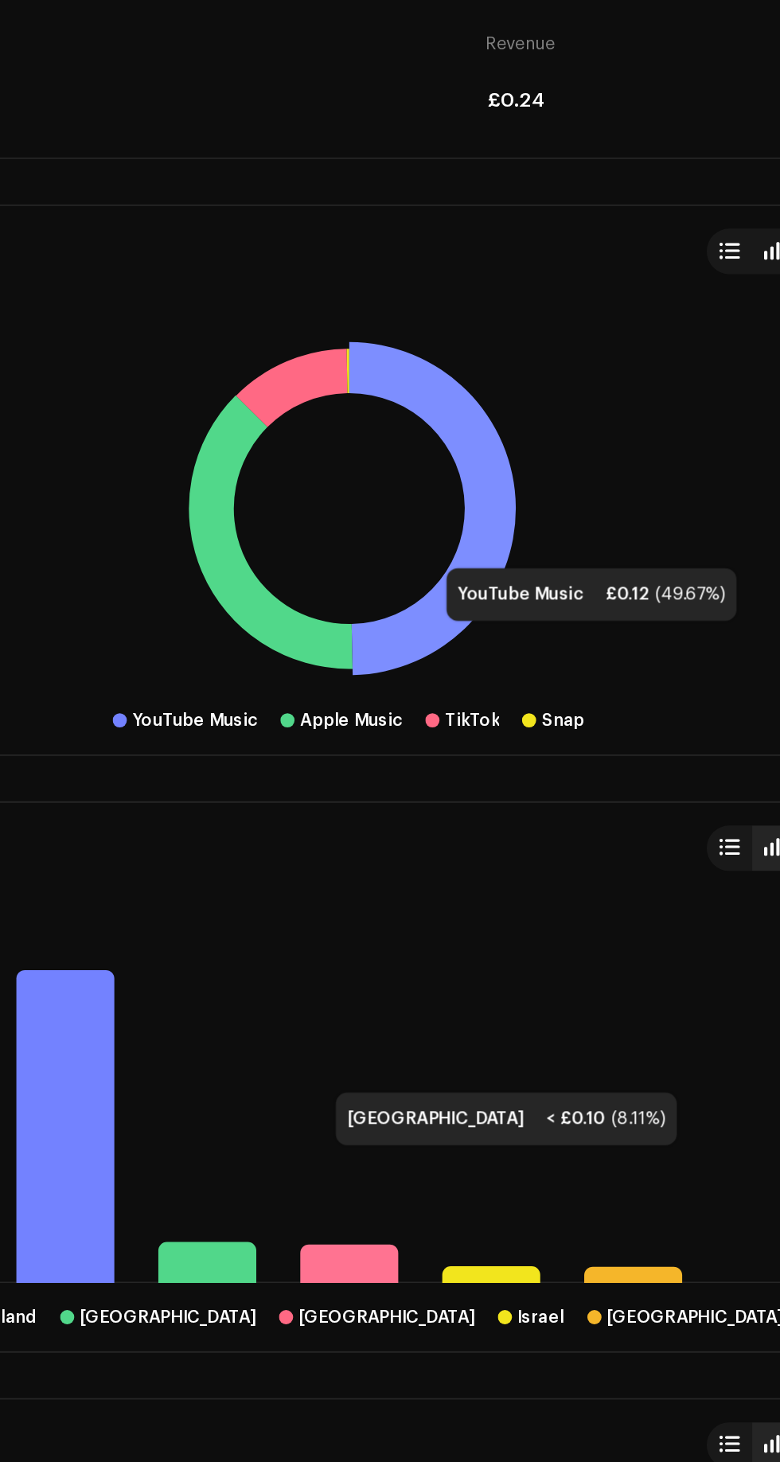
click at [428, 496] on icon at bounding box center [437, 442] width 93 height 186
